Goal: Use online tool/utility: Utilize a website feature to perform a specific function

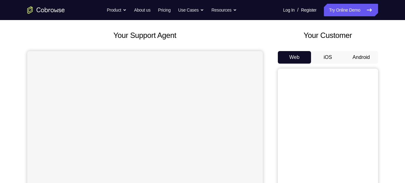
scroll to position [31, 0]
click at [359, 56] on button "Android" at bounding box center [362, 56] width 34 height 13
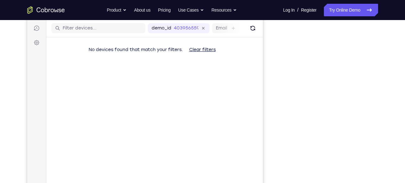
scroll to position [78, 0]
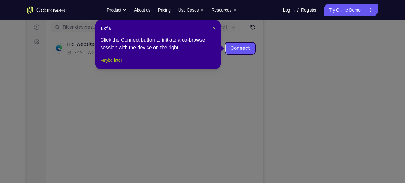
click at [115, 64] on button "Maybe later" at bounding box center [111, 60] width 22 height 8
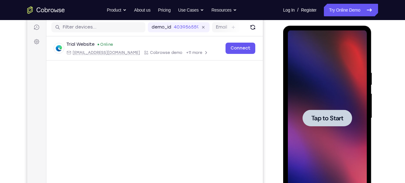
scroll to position [0, 0]
click at [346, 96] on div at bounding box center [327, 117] width 79 height 175
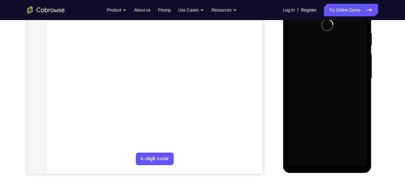
scroll to position [115, 0]
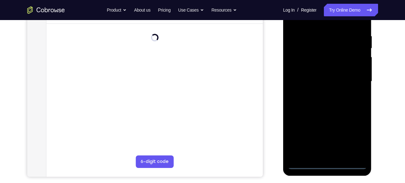
click at [325, 164] on div at bounding box center [327, 81] width 79 height 175
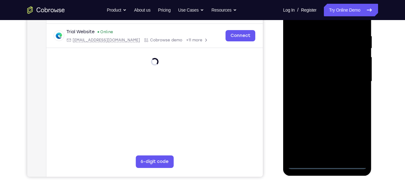
click at [355, 140] on div at bounding box center [327, 81] width 79 height 175
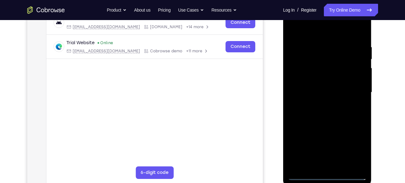
scroll to position [103, 0]
click at [316, 32] on div at bounding box center [327, 92] width 79 height 175
click at [353, 89] on div at bounding box center [327, 92] width 79 height 175
click at [333, 167] on div at bounding box center [327, 92] width 79 height 175
click at [308, 86] on div at bounding box center [327, 92] width 79 height 175
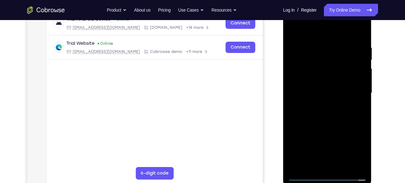
click at [321, 104] on div at bounding box center [327, 92] width 79 height 175
click at [302, 60] on div at bounding box center [327, 92] width 79 height 175
click at [308, 76] on div at bounding box center [327, 92] width 79 height 175
click at [318, 129] on div at bounding box center [327, 92] width 79 height 175
click at [323, 167] on div at bounding box center [327, 92] width 79 height 175
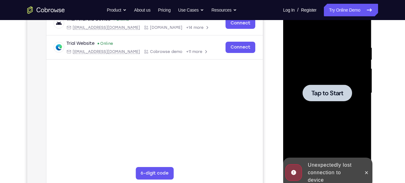
click at [356, 124] on div at bounding box center [327, 92] width 79 height 175
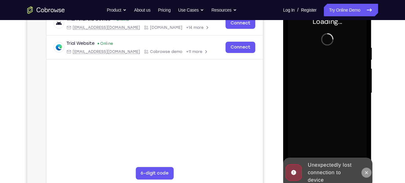
click at [364, 170] on icon at bounding box center [366, 172] width 5 height 5
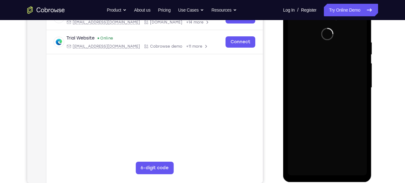
scroll to position [108, 0]
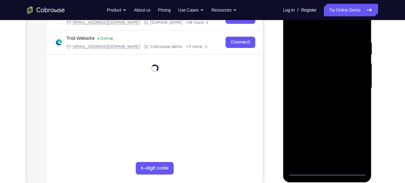
click at [328, 170] on div at bounding box center [327, 87] width 79 height 175
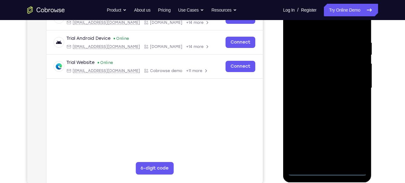
click at [356, 146] on div at bounding box center [327, 87] width 79 height 175
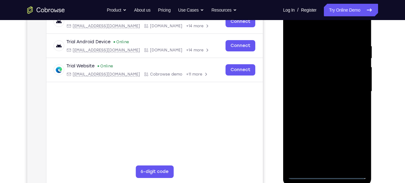
scroll to position [104, 0]
click at [310, 33] on div at bounding box center [327, 91] width 79 height 175
click at [352, 88] on div at bounding box center [327, 91] width 79 height 175
click at [319, 104] on div at bounding box center [327, 91] width 79 height 175
click at [328, 123] on div at bounding box center [327, 91] width 79 height 175
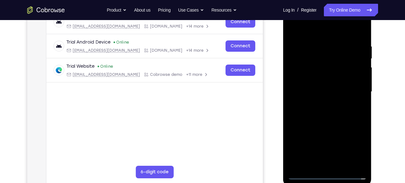
click at [307, 65] on div at bounding box center [327, 91] width 79 height 175
click at [310, 74] on div at bounding box center [327, 91] width 79 height 175
click at [319, 126] on div at bounding box center [327, 91] width 79 height 175
click at [321, 167] on div at bounding box center [327, 91] width 79 height 175
click at [358, 151] on div at bounding box center [327, 91] width 79 height 175
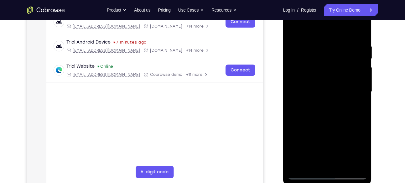
click at [330, 86] on div at bounding box center [327, 91] width 79 height 175
click at [332, 122] on div at bounding box center [327, 91] width 79 height 175
click at [340, 166] on div at bounding box center [327, 91] width 79 height 175
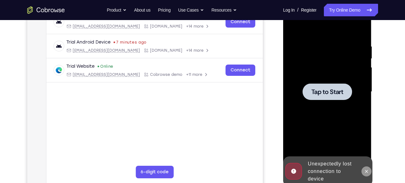
click at [367, 172] on icon at bounding box center [366, 171] width 5 height 5
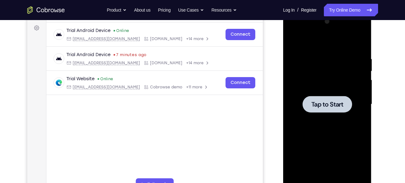
scroll to position [81, 0]
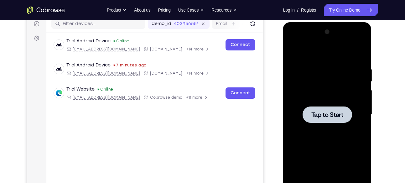
click at [325, 116] on span "Tap to Start" at bounding box center [327, 115] width 32 height 6
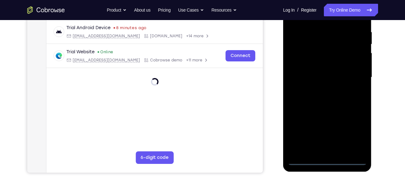
scroll to position [121, 0]
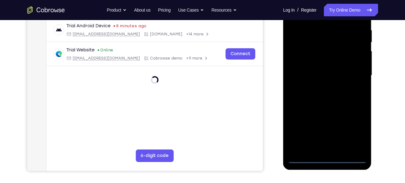
click at [327, 158] on div at bounding box center [327, 75] width 79 height 175
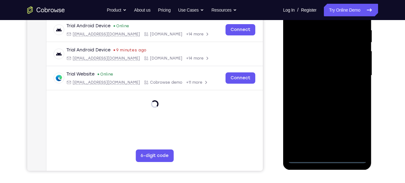
click at [355, 135] on div at bounding box center [327, 75] width 79 height 175
click at [354, 130] on div at bounding box center [327, 75] width 79 height 175
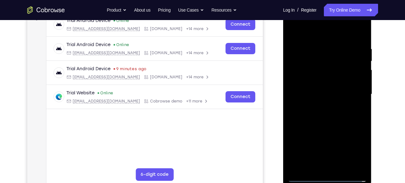
scroll to position [99, 0]
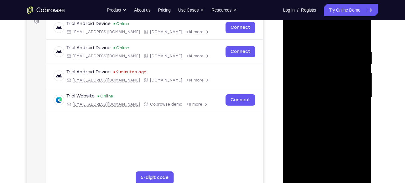
click at [298, 26] on div at bounding box center [327, 97] width 79 height 175
click at [303, 85] on div at bounding box center [327, 97] width 79 height 175
click at [316, 91] on div at bounding box center [327, 97] width 79 height 175
click at [313, 83] on div at bounding box center [327, 97] width 79 height 175
click at [327, 99] on div at bounding box center [327, 97] width 79 height 175
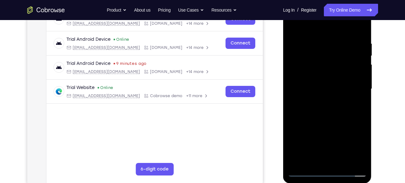
scroll to position [108, 0]
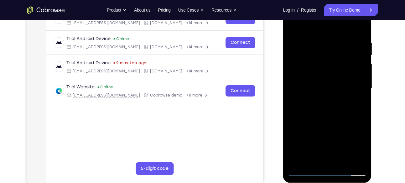
click at [318, 101] on div at bounding box center [327, 88] width 79 height 175
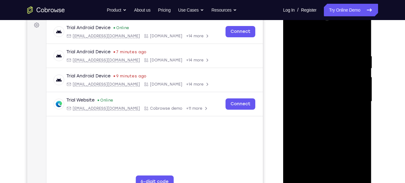
scroll to position [95, 0]
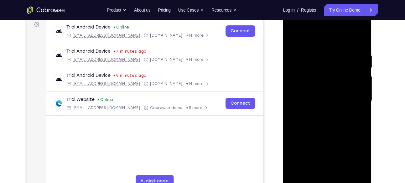
drag, startPoint x: 316, startPoint y: 75, endPoint x: 320, endPoint y: 39, distance: 35.9
click at [320, 39] on div at bounding box center [327, 100] width 79 height 175
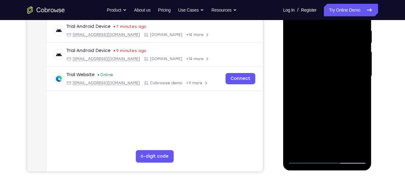
scroll to position [120, 0]
drag, startPoint x: 330, startPoint y: 133, endPoint x: 325, endPoint y: 52, distance: 80.7
click at [325, 52] on div at bounding box center [327, 75] width 79 height 175
click at [299, 81] on div at bounding box center [327, 75] width 79 height 175
